Goal: Transaction & Acquisition: Purchase product/service

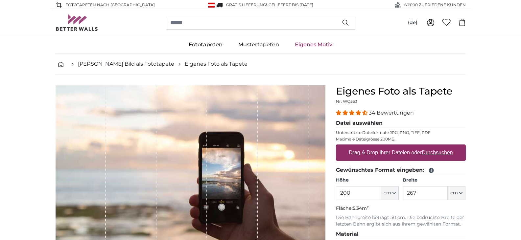
scroll to position [99, 0]
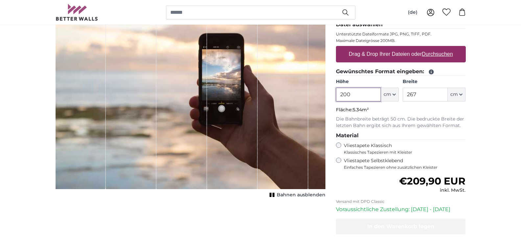
drag, startPoint x: 370, startPoint y: 98, endPoint x: 268, endPoint y: 94, distance: 102.0
click at [268, 94] on product-detail "Abbrechen Bild zuschneiden Bahnen ausblenden Eigenes Foto als Tapete Nr. WQ553 …" at bounding box center [260, 129] width 421 height 307
type input "260"
drag, startPoint x: 436, startPoint y: 96, endPoint x: 375, endPoint y: 91, distance: 61.4
click at [375, 91] on div "Höhe 260 ft cm Centimeter (cm) Inches (inch) Feet (ft. in.) Breite 267 ft cm Ce…" at bounding box center [401, 90] width 130 height 23
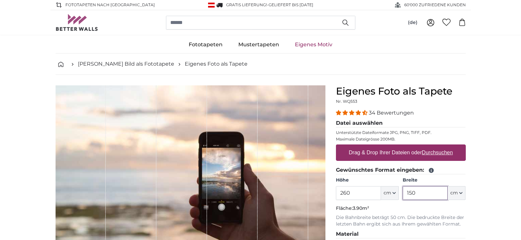
type input "150"
click at [436, 154] on u "Durchsuchen" at bounding box center [437, 153] width 31 height 6
click at [436, 147] on input "Drag & Drop Ihrer Dateien oder Durchsuchen" at bounding box center [401, 146] width 130 height 2
type input "**********"
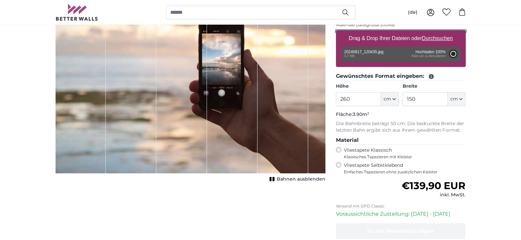
scroll to position [131, 0]
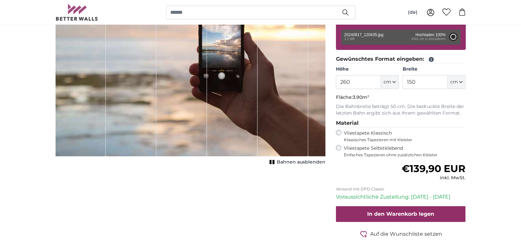
type input "154"
type input "317.2"
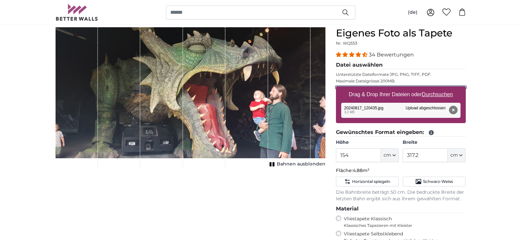
scroll to position [33, 0]
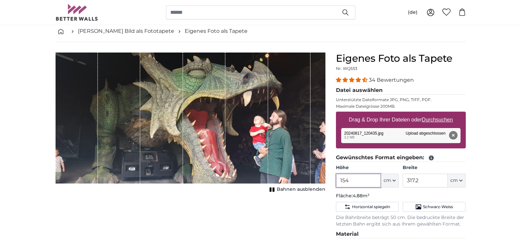
drag, startPoint x: 367, startPoint y: 181, endPoint x: 327, endPoint y: 177, distance: 41.0
click at [327, 177] on product-detail "Abbrechen Bild zuschneiden Bahnen ausblenden Eigenes Foto als Tapete Nr. WQ553 …" at bounding box center [260, 212] width 421 height 340
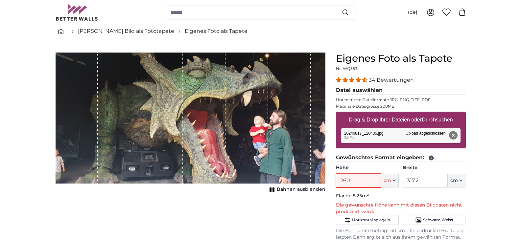
type input "260"
drag, startPoint x: 431, startPoint y: 178, endPoint x: 376, endPoint y: 177, distance: 54.6
click at [376, 177] on div "Höhe 260 ft cm Centimeter (cm) Inches (inch) Feet (ft. in.) Breite 317.2 ft cm …" at bounding box center [401, 176] width 130 height 23
type input "150"
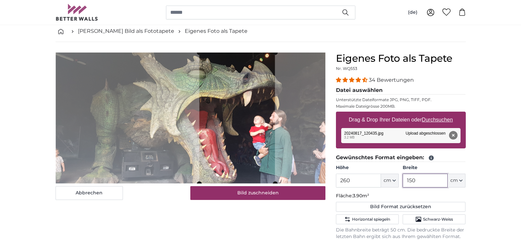
click at [259, 142] on cropper-handle at bounding box center [237, 118] width 76 height 131
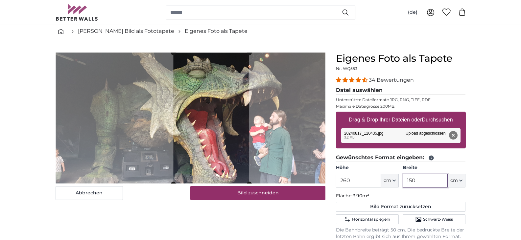
click at [217, 144] on cropper-handle at bounding box center [211, 118] width 76 height 131
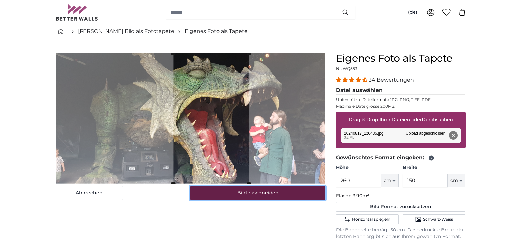
click at [243, 192] on button "Bild zuschneiden" at bounding box center [257, 193] width 135 height 14
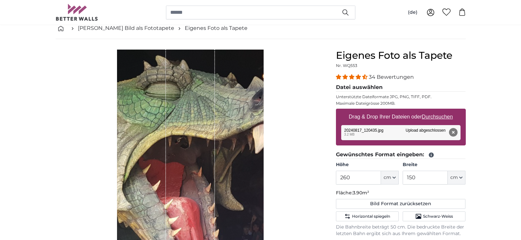
scroll to position [33, 0]
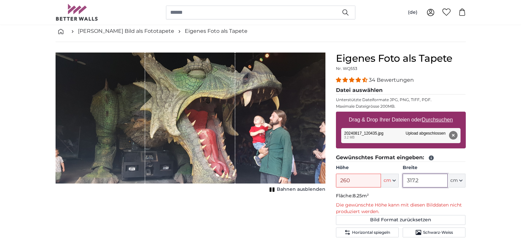
type input "317.2"
click at [427, 120] on u "Durchsuchen" at bounding box center [437, 120] width 31 height 6
click at [427, 114] on input "Drag & Drop Ihrer Dateien oder Durchsuchen" at bounding box center [401, 113] width 130 height 2
type input "**********"
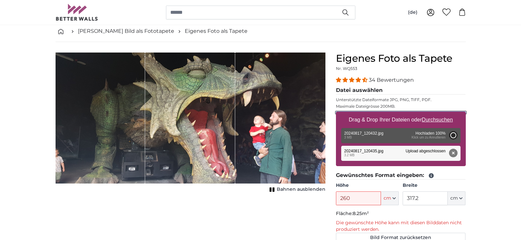
type input "200"
type input "98"
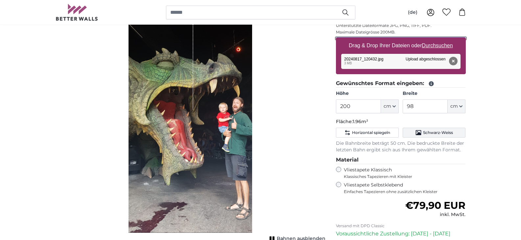
scroll to position [99, 0]
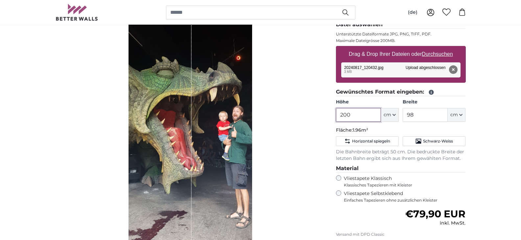
drag, startPoint x: 355, startPoint y: 115, endPoint x: 307, endPoint y: 114, distance: 48.0
click at [307, 114] on product-detail "Abbrechen Bild zuschneiden Bahnen ausblenden Eigenes Foto als Tapete Nr. WQ553 …" at bounding box center [260, 146] width 421 height 340
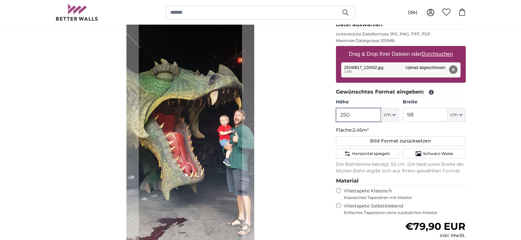
type input "250"
click at [420, 117] on input "98" at bounding box center [425, 115] width 45 height 14
drag, startPoint x: 421, startPoint y: 115, endPoint x: 400, endPoint y: 113, distance: 21.2
click at [400, 113] on div "Höhe 250 ft cm Centimeter (cm) Inches (inch) Feet (ft. in.) Breite 98 ft cm Cen…" at bounding box center [401, 110] width 130 height 23
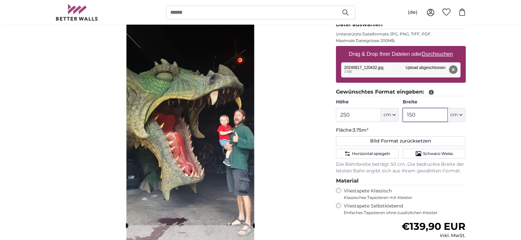
type input "150"
click at [280, 141] on div "Abbrechen Bild zuschneiden" at bounding box center [191, 126] width 270 height 279
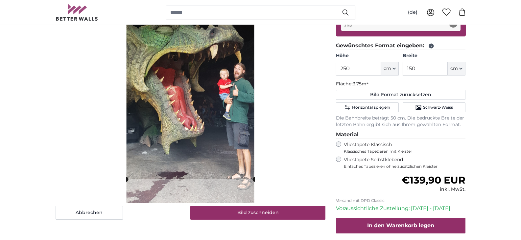
scroll to position [99, 0]
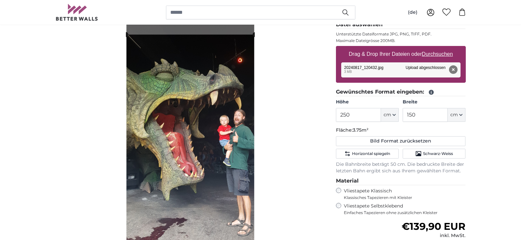
click at [187, 167] on cropper-handle at bounding box center [190, 142] width 129 height 215
click at [220, 131] on cropper-handle at bounding box center [190, 142] width 129 height 215
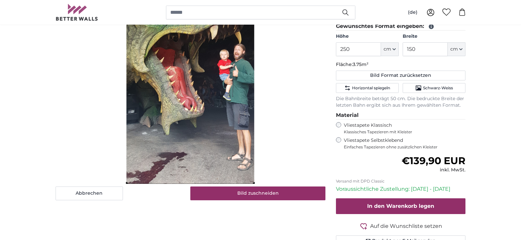
scroll to position [131, 0]
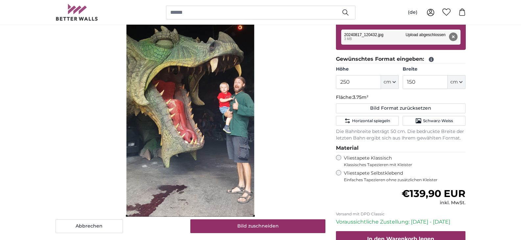
click at [452, 35] on button "Entfernen" at bounding box center [453, 37] width 9 height 9
type input "200"
type input "98"
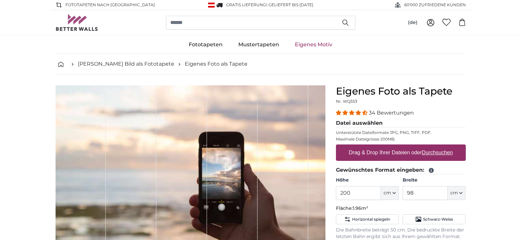
click at [435, 153] on u "Durchsuchen" at bounding box center [437, 153] width 31 height 6
click at [435, 147] on input "Drag & Drop Ihrer Dateien oder Durchsuchen" at bounding box center [401, 146] width 130 height 2
type input "**********"
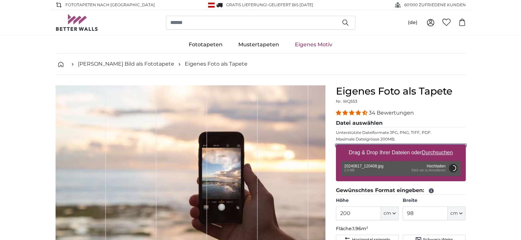
scroll to position [66, 0]
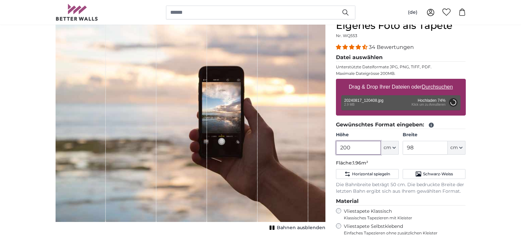
drag, startPoint x: 356, startPoint y: 151, endPoint x: 332, endPoint y: 144, distance: 25.2
click at [332, 144] on div "Eigenes Foto als Tapete Nr. WQ553 34 Bewertungen Datei auswählen Unterstützte D…" at bounding box center [401, 184] width 140 height 329
type input "154"
type input "317.2"
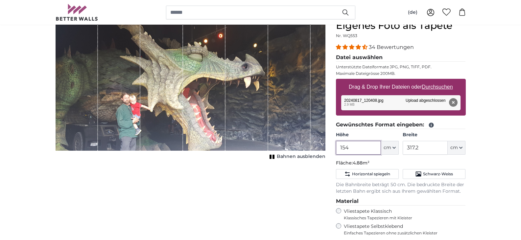
drag, startPoint x: 354, startPoint y: 150, endPoint x: 332, endPoint y: 141, distance: 23.7
click at [332, 141] on div "Eigenes Foto als Tapete Nr. WQ553 34 Bewertungen Datei auswählen Unterstützte D…" at bounding box center [401, 184] width 140 height 329
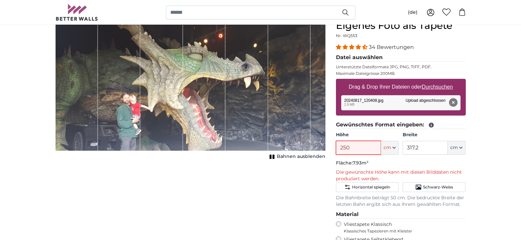
type input "250"
drag, startPoint x: 428, startPoint y: 145, endPoint x: 373, endPoint y: 142, distance: 54.7
click at [373, 142] on div "Höhe 250 ft cm Centimeter (cm) Inches (inch) Feet (ft. in.) Breite 317.2 ft cm …" at bounding box center [401, 143] width 130 height 23
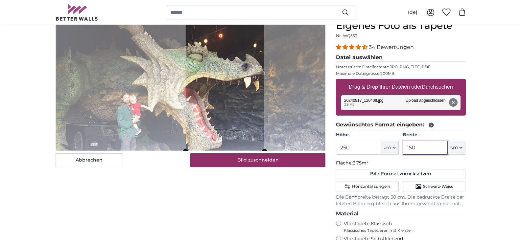
click at [243, 113] on cropper-handle at bounding box center [224, 85] width 79 height 131
type input "150"
click at [344, 148] on input "250" at bounding box center [358, 148] width 45 height 14
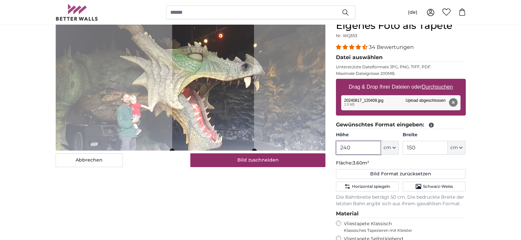
click at [231, 125] on cropper-handle at bounding box center [213, 85] width 82 height 131
drag, startPoint x: 360, startPoint y: 150, endPoint x: 329, endPoint y: 143, distance: 31.4
click at [329, 143] on product-detail "Abbrechen Bild zuschneiden Bahnen ausblenden Eigenes Foto als Tapete Nr. WQ553 …" at bounding box center [260, 185] width 421 height 352
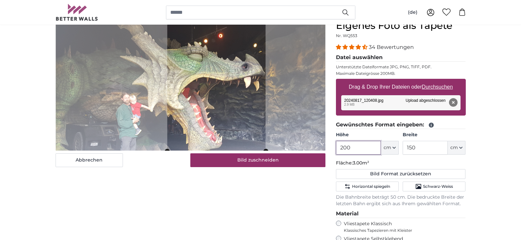
click at [236, 125] on cropper-handle at bounding box center [216, 85] width 98 height 131
click at [454, 99] on button "Entfernen" at bounding box center [453, 102] width 9 height 9
type input "154"
type input "317.2"
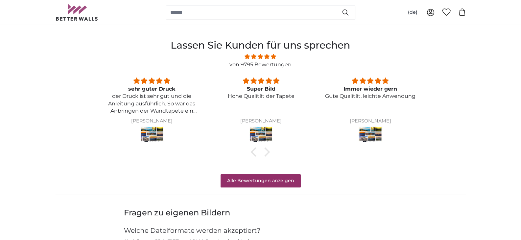
scroll to position [526, 0]
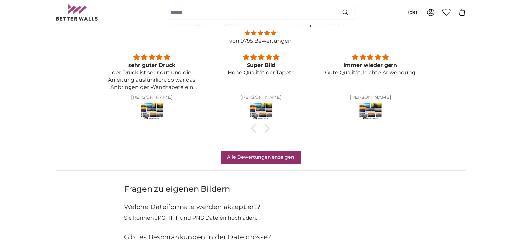
click at [150, 110] on img at bounding box center [152, 111] width 24 height 18
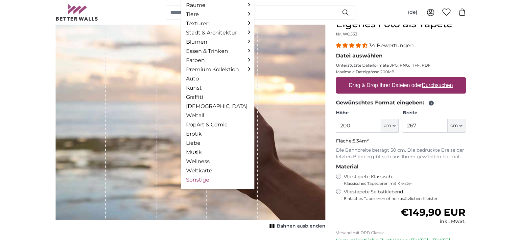
scroll to position [164, 0]
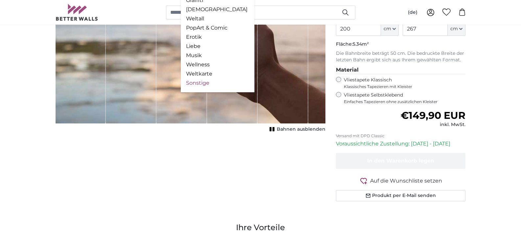
click at [207, 84] on link "Sonstige" at bounding box center [217, 83] width 63 height 8
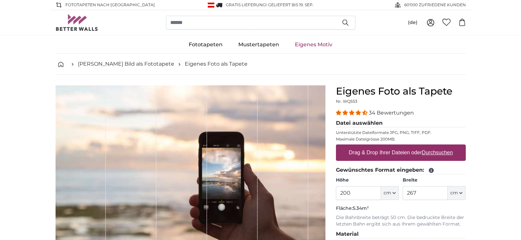
click at [429, 153] on u "Durchsuchen" at bounding box center [437, 153] width 31 height 6
click at [429, 147] on input "Drag & Drop Ihrer Dateien oder Durchsuchen" at bounding box center [401, 146] width 130 height 2
type input "**********"
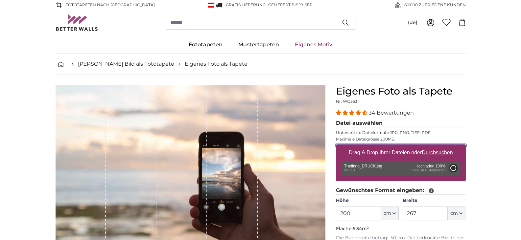
type input "70"
type input "105"
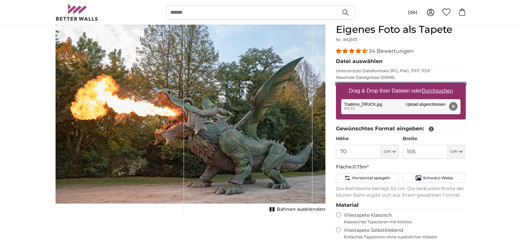
scroll to position [66, 0]
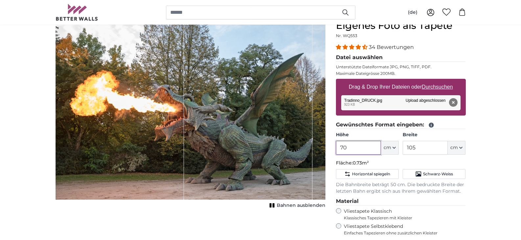
drag, startPoint x: 366, startPoint y: 146, endPoint x: 263, endPoint y: 134, distance: 103.6
click at [263, 134] on product-detail "Abbrechen Bild zuschneiden Bahnen ausblenden Eigenes Foto als Tapete Nr. WQ553 …" at bounding box center [260, 179] width 421 height 340
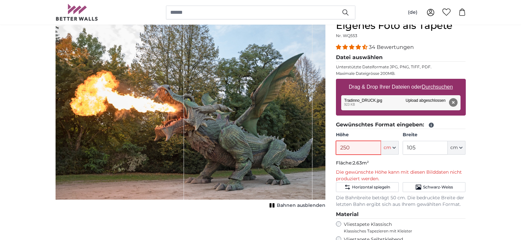
type input "250"
drag, startPoint x: 435, startPoint y: 148, endPoint x: 378, endPoint y: 148, distance: 56.5
click at [378, 148] on div "Höhe 250 ft cm Centimeter (cm) Inches (inch) Feet (ft. in.) Breite 105 ft cm Ce…" at bounding box center [401, 143] width 130 height 23
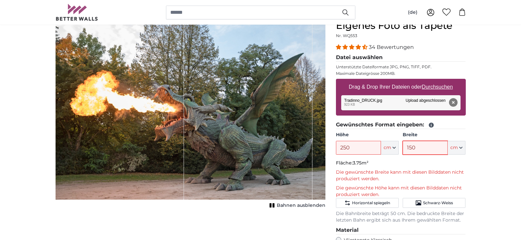
type input "150"
drag, startPoint x: 354, startPoint y: 145, endPoint x: 301, endPoint y: 147, distance: 52.3
click at [301, 147] on product-detail "Abbrechen Bild zuschneiden Bahnen ausblenden Eigenes Foto als Tapete Nr. WQ553 …" at bounding box center [260, 193] width 421 height 368
drag, startPoint x: 368, startPoint y: 151, endPoint x: 278, endPoint y: 145, distance: 89.9
click at [278, 145] on product-detail "Abbrechen Bild zuschneiden Bahnen ausblenden Eigenes Foto als Tapete Nr. WQ553 …" at bounding box center [260, 193] width 421 height 368
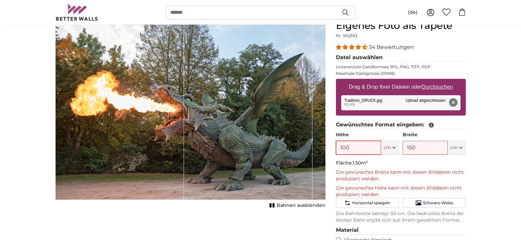
type input "100"
drag, startPoint x: 424, startPoint y: 148, endPoint x: 367, endPoint y: 143, distance: 57.1
click at [367, 143] on div "Höhe 100 ft cm Centimeter (cm) Inches (inch) Feet (ft. in.) Breite 150 ft cm Ce…" at bounding box center [401, 143] width 130 height 23
type input "50"
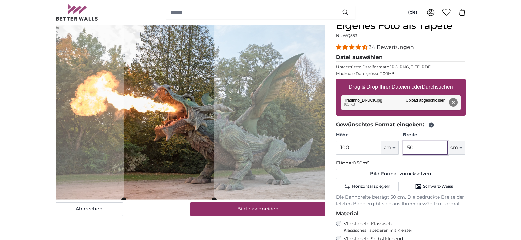
click at [182, 143] on cropper-handle at bounding box center [169, 110] width 90 height 180
type input "50"
drag, startPoint x: 365, startPoint y: 151, endPoint x: 318, endPoint y: 154, distance: 47.1
click at [318, 154] on product-detail "Abbrechen Bild zuschneiden Bahnen ausblenden Eigenes Foto als Tapete Nr. WQ553 …" at bounding box center [260, 185] width 421 height 352
drag, startPoint x: 350, startPoint y: 148, endPoint x: 294, endPoint y: 138, distance: 57.1
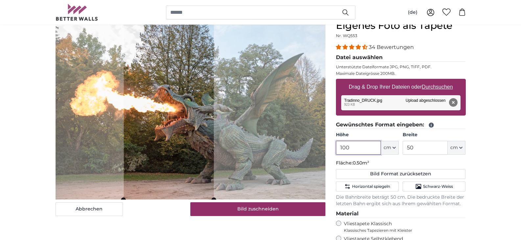
click at [294, 138] on product-detail "Abbrechen Bild zuschneiden Bahnen ausblenden Eigenes Foto als Tapete Nr. WQ553 …" at bounding box center [260, 185] width 421 height 352
type input "1"
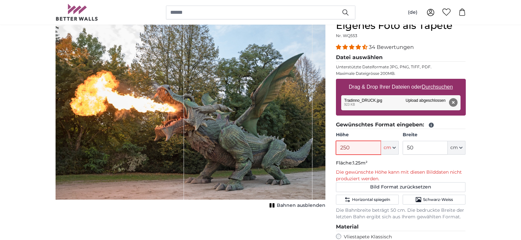
type input "250"
drag, startPoint x: 212, startPoint y: 124, endPoint x: 204, endPoint y: 129, distance: 9.1
click at [204, 129] on div "1 of 1" at bounding box center [248, 110] width 129 height 180
drag, startPoint x: 438, startPoint y: 152, endPoint x: 393, endPoint y: 151, distance: 44.4
click at [393, 151] on div "Höhe 250 ft cm Centimeter (cm) Inches (inch) Feet (ft. in.) Breite 50 ft cm Cen…" at bounding box center [401, 143] width 130 height 23
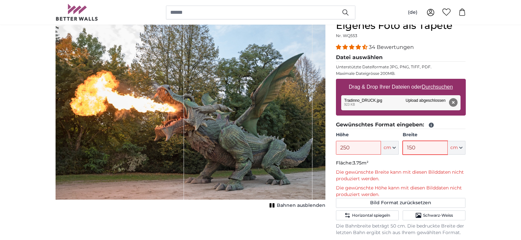
type input "150"
drag, startPoint x: 240, startPoint y: 155, endPoint x: 258, endPoint y: 156, distance: 18.7
click at [258, 156] on div "1 of 1" at bounding box center [248, 110] width 129 height 180
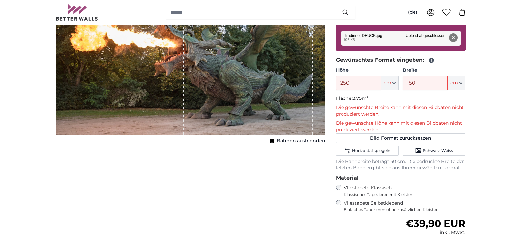
scroll to position [99, 0]
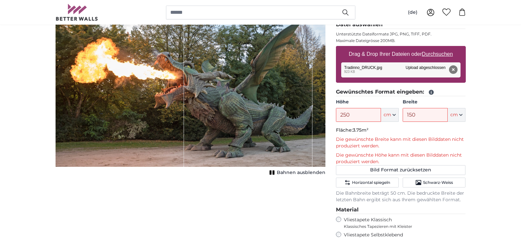
click at [465, 149] on p "Die gewünschte Breite kann mit diesen Bilddaten nicht produziert werden." at bounding box center [401, 142] width 130 height 13
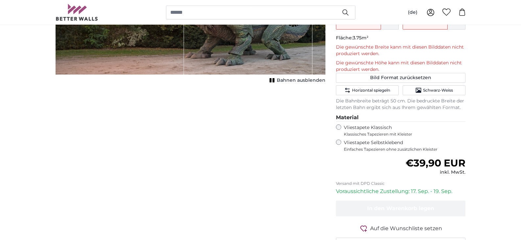
scroll to position [197, 0]
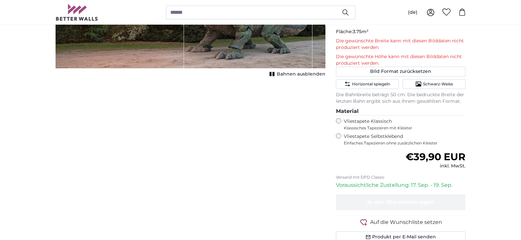
click at [351, 137] on label "Vliestapete Selbstklebend Einfaches Tapezieren ohne zusätzlichen Kleister" at bounding box center [405, 139] width 122 height 12
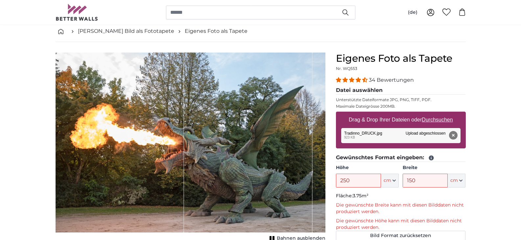
scroll to position [66, 0]
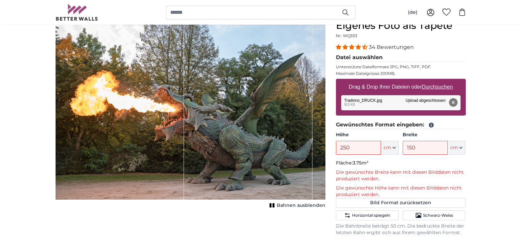
drag, startPoint x: 233, startPoint y: 126, endPoint x: 256, endPoint y: 125, distance: 22.4
click at [256, 125] on div "1 of 1" at bounding box center [248, 110] width 129 height 180
click at [222, 122] on div "1 of 1" at bounding box center [248, 110] width 129 height 180
drag, startPoint x: 183, startPoint y: 121, endPoint x: 165, endPoint y: 124, distance: 17.9
click at [165, 124] on div "1 of 1" at bounding box center [120, 110] width 129 height 180
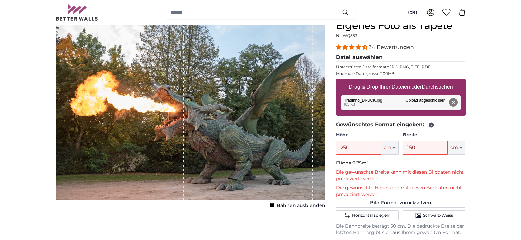
click at [454, 99] on button "Entfernen" at bounding box center [453, 102] width 9 height 9
